Goal: Obtain resource: Download file/media

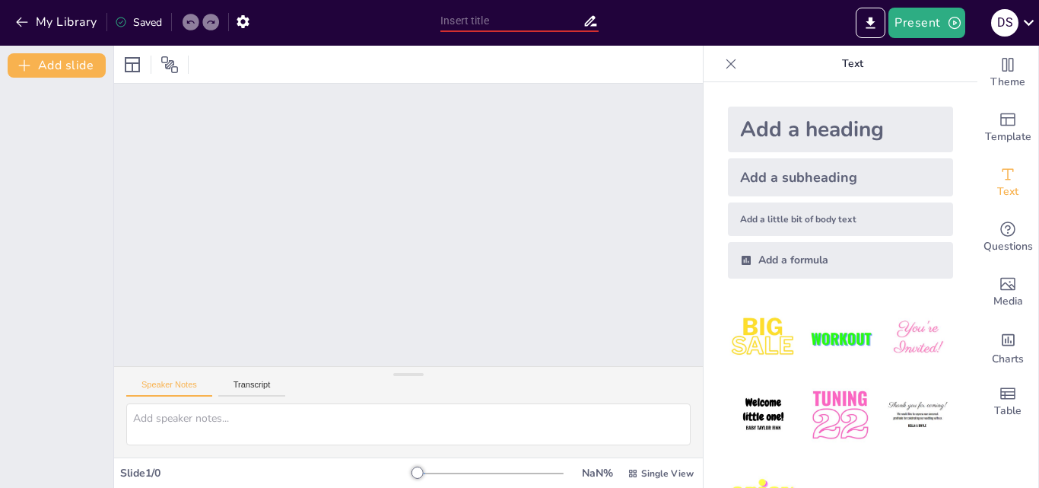
click at [460, 21] on input "text" at bounding box center [511, 21] width 142 height 22
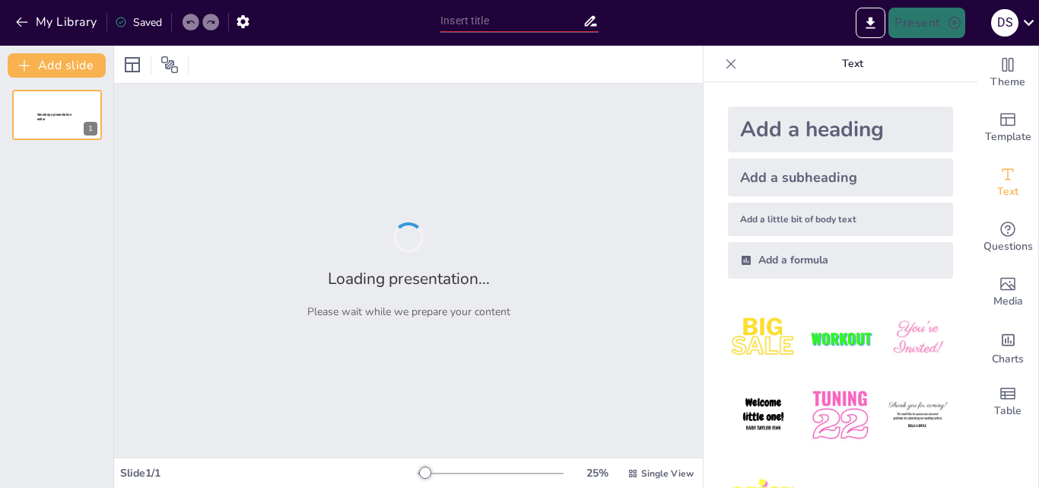
type input "Implementasi Koding dan Kecerdasan Artifisial di SMP: Laporan Praktik Baik"
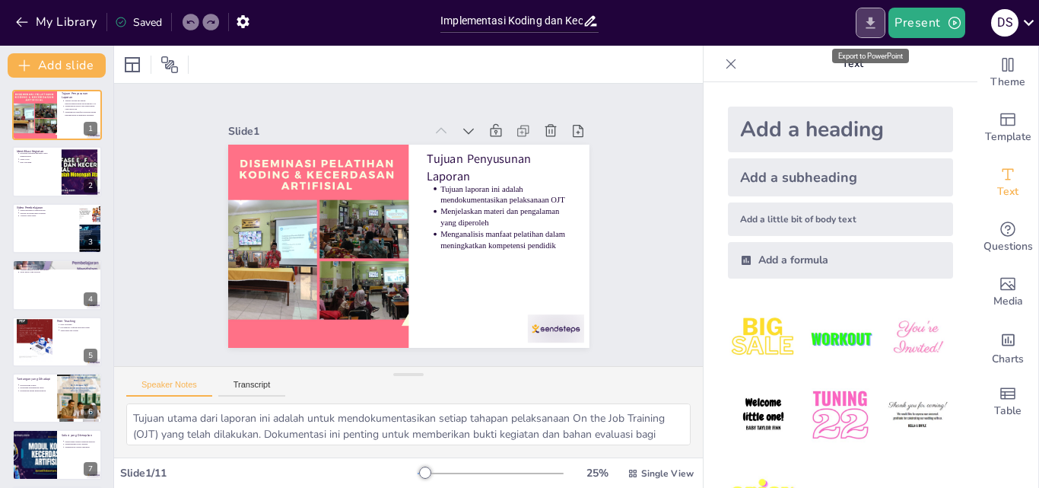
click at [876, 24] on icon "Export to PowerPoint" at bounding box center [870, 23] width 16 height 16
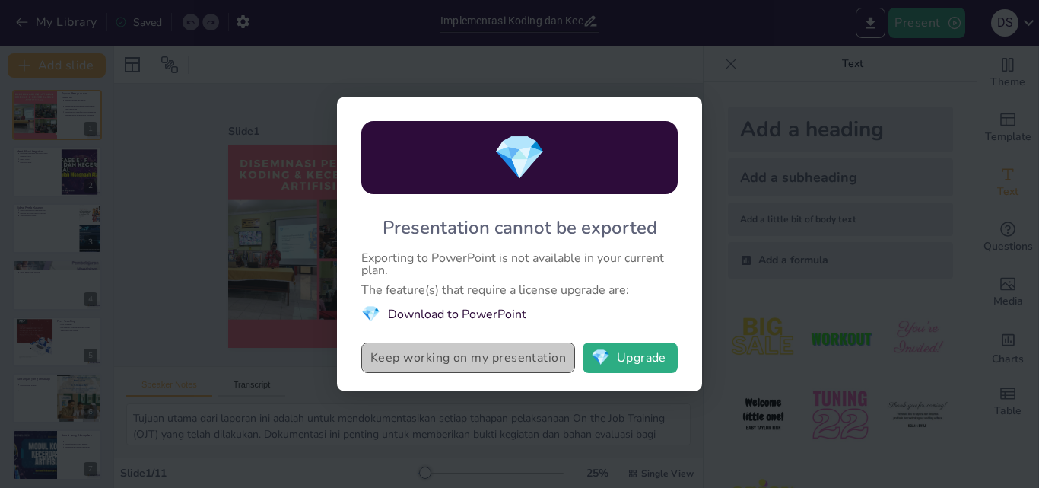
click at [420, 361] on button "Keep working on my presentation" at bounding box center [468, 357] width 214 height 30
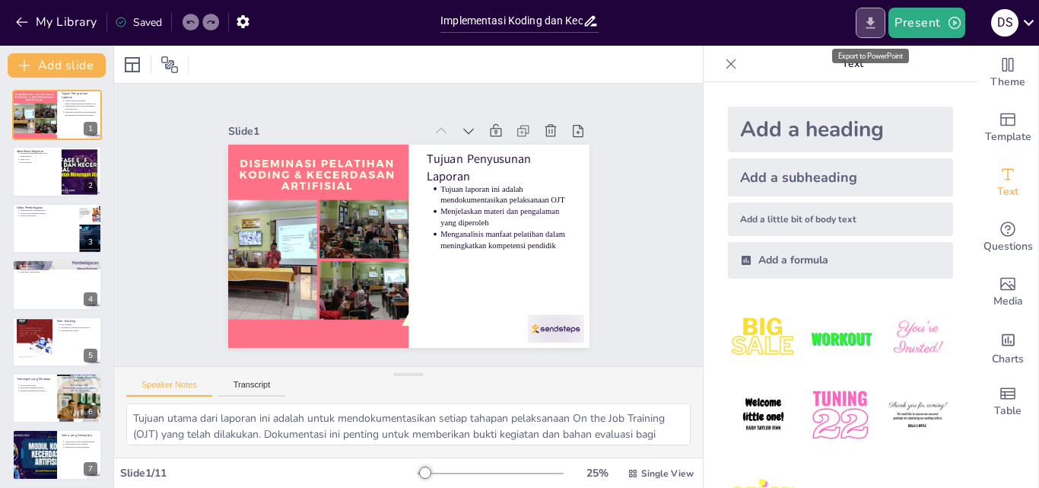
click at [871, 29] on icon "Export to PowerPoint" at bounding box center [870, 23] width 16 height 16
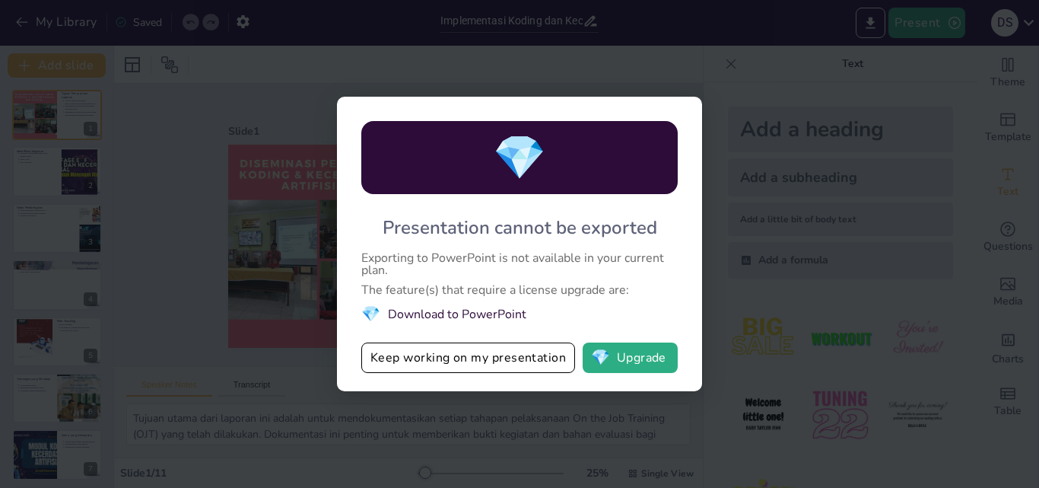
click at [492, 399] on div "💎 Presentation cannot be exported Exporting to PowerPoint is not available in y…" at bounding box center [519, 244] width 1039 height 488
click at [613, 358] on button "💎 Upgrade" at bounding box center [630, 357] width 95 height 30
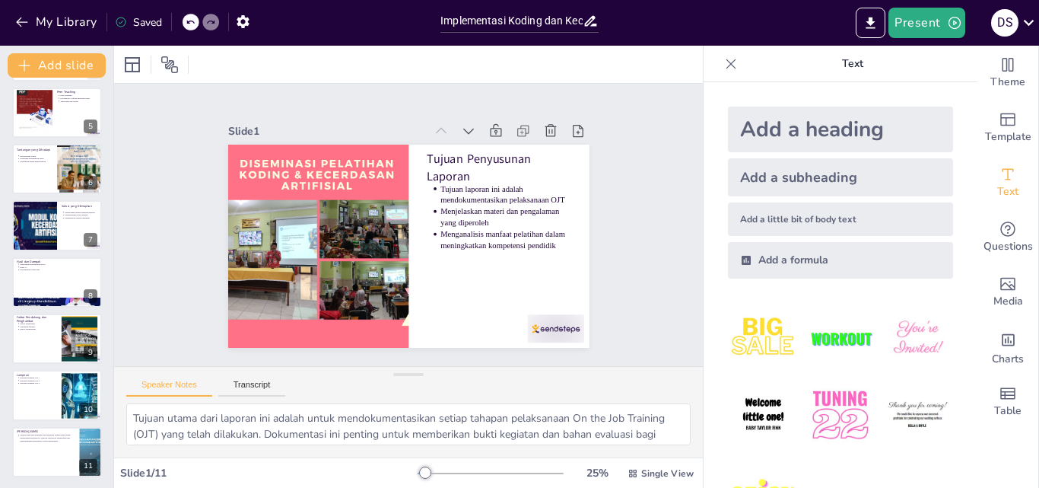
scroll to position [230, 0]
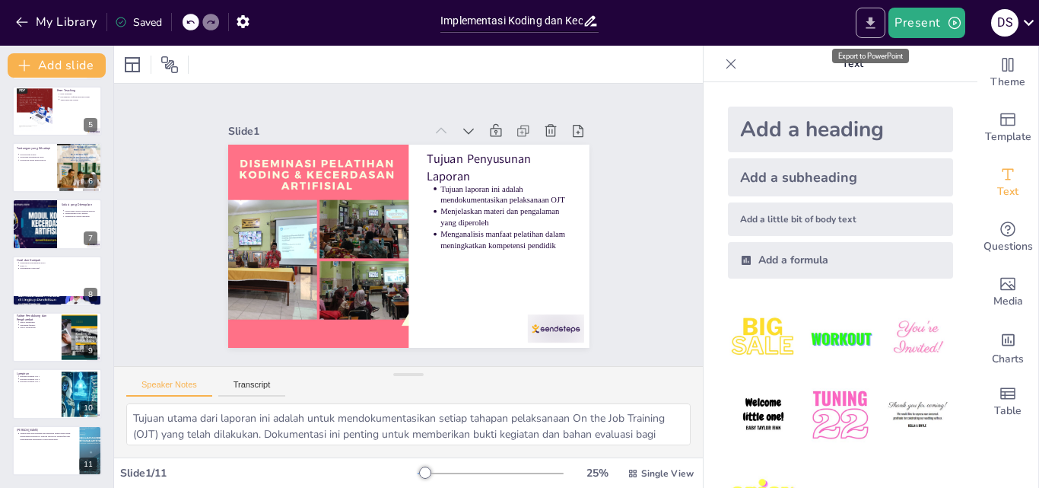
click at [868, 27] on icon "Export to PowerPoint" at bounding box center [870, 23] width 16 height 16
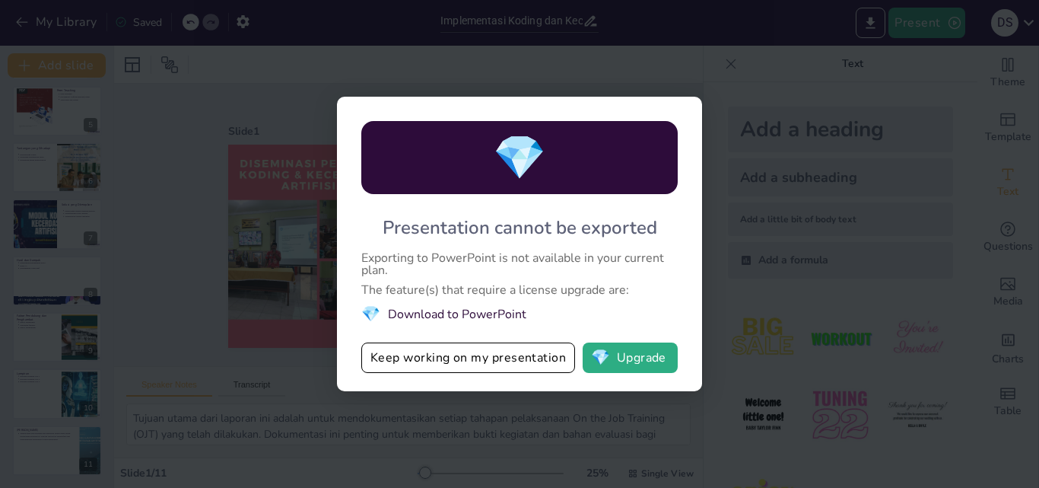
click at [399, 313] on li "💎 Download to PowerPoint" at bounding box center [519, 313] width 316 height 21
click at [246, 207] on div "💎 Presentation cannot be exported Exporting to PowerPoint is not available in y…" at bounding box center [519, 244] width 1039 height 488
click at [793, 167] on div "💎 Presentation cannot be exported Exporting to PowerPoint is not available in y…" at bounding box center [519, 244] width 1039 height 488
